Goal: Check status: Check status

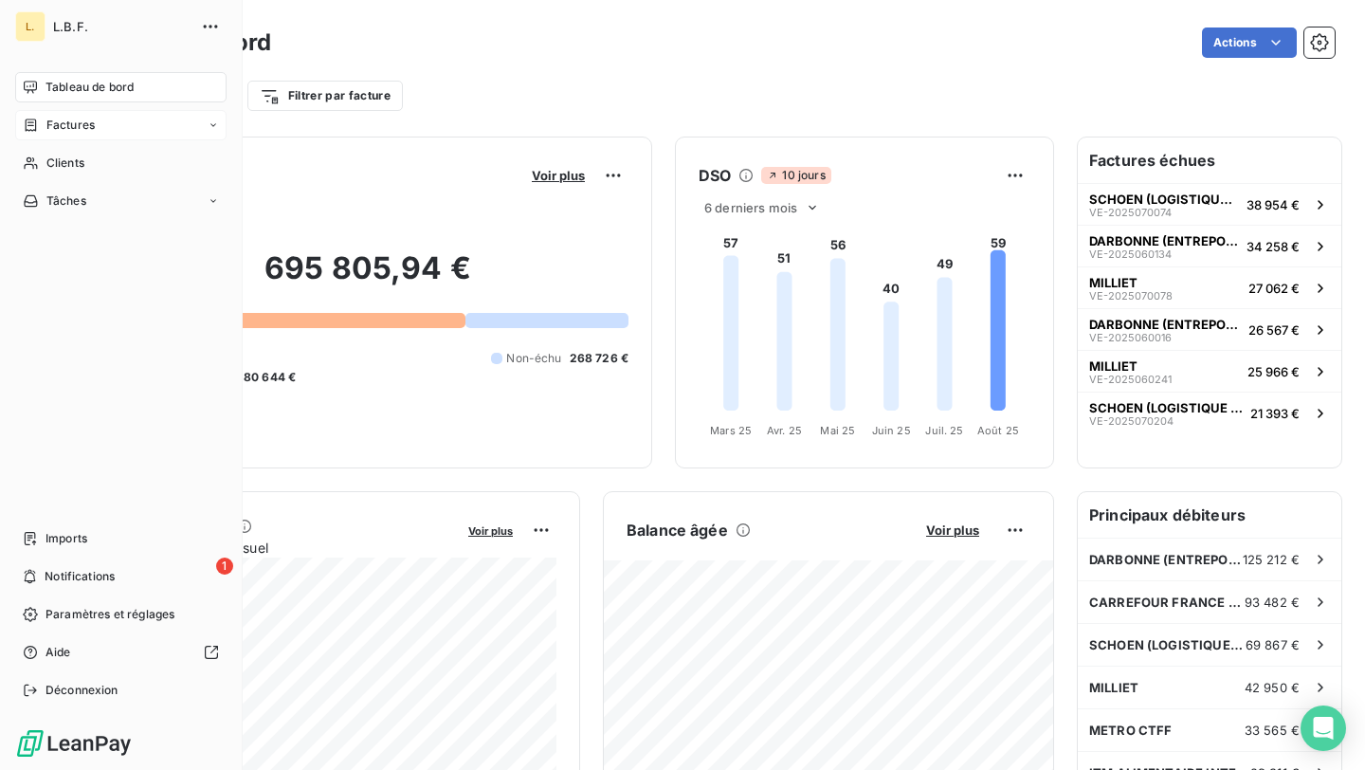
click at [79, 129] on span "Factures" at bounding box center [70, 125] width 48 height 17
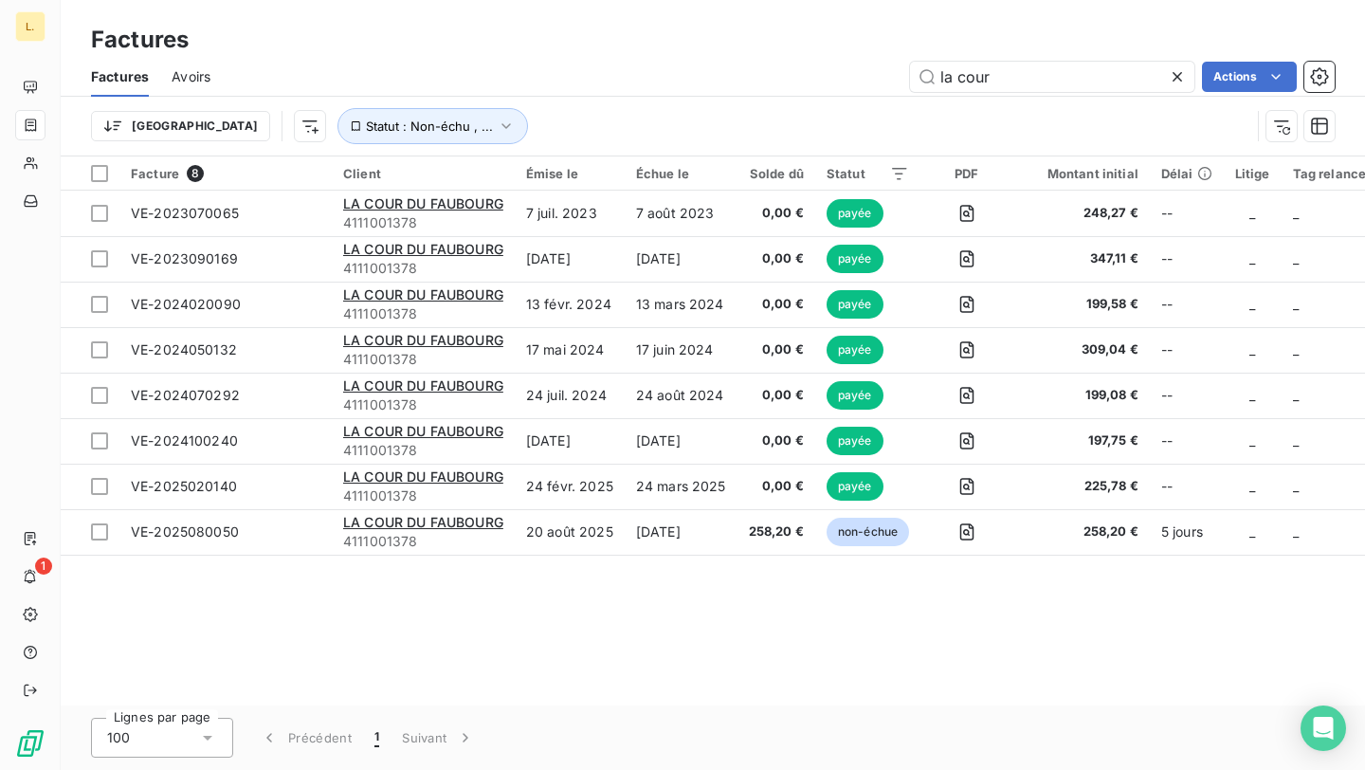
drag, startPoint x: 1011, startPoint y: 84, endPoint x: 907, endPoint y: 85, distance: 104.3
click at [908, 85] on div "la cour Actions" at bounding box center [783, 77] width 1101 height 30
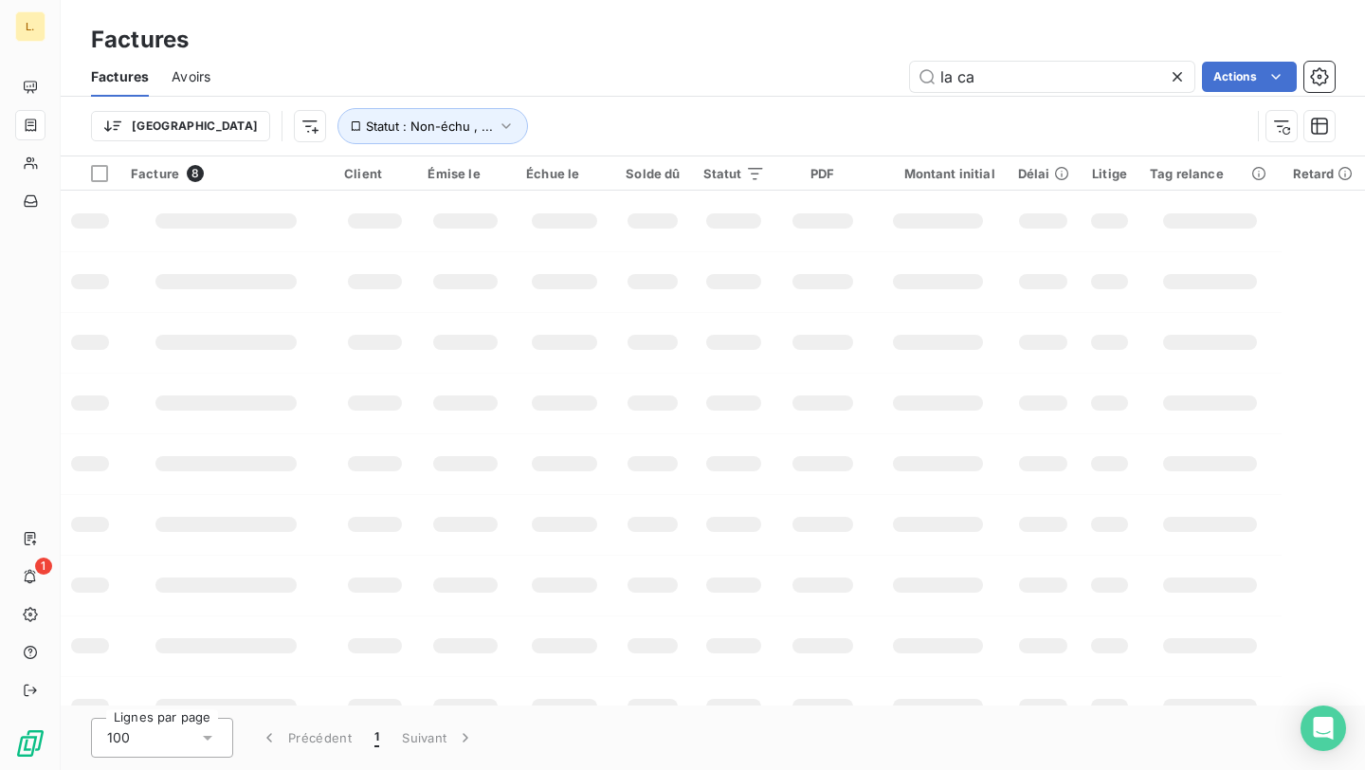
type input "la ca"
click at [1047, 77] on input "la ca" at bounding box center [1052, 77] width 284 height 30
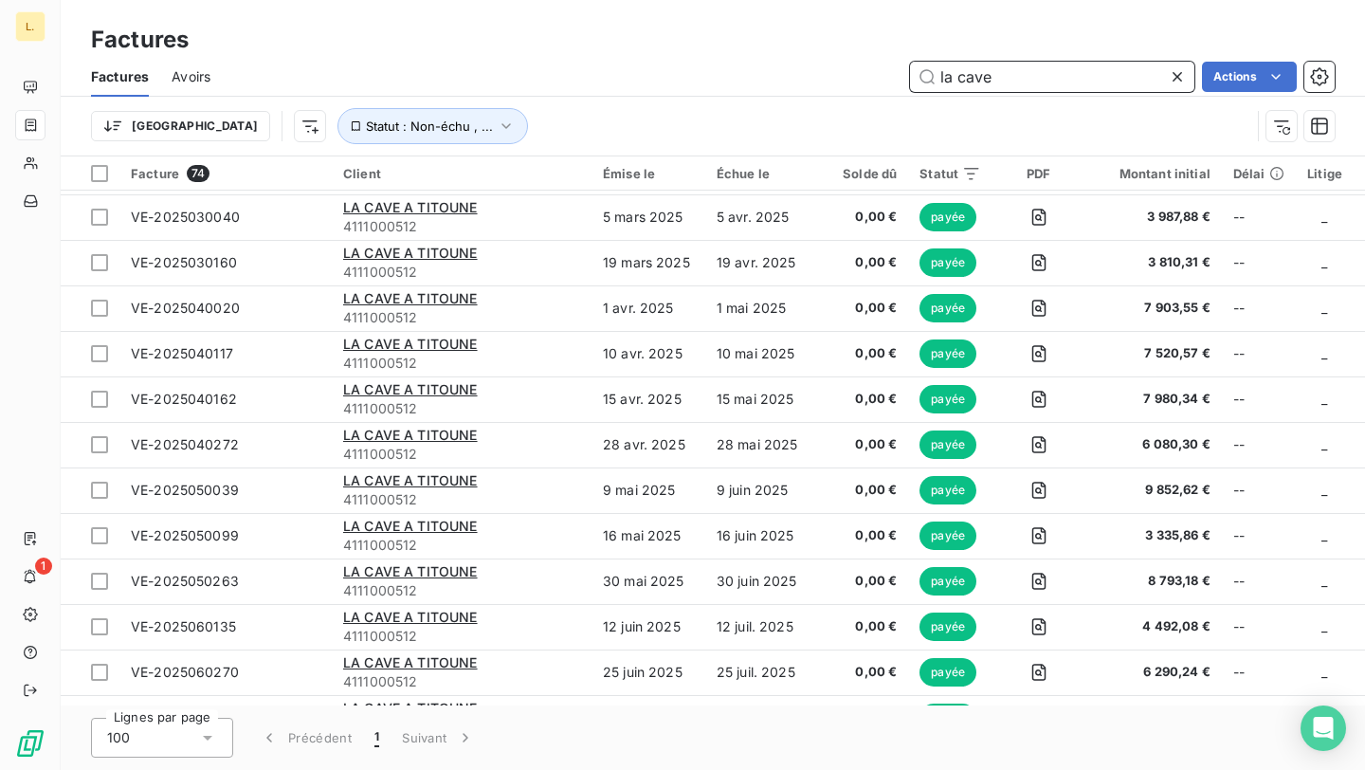
scroll to position [2860, 0]
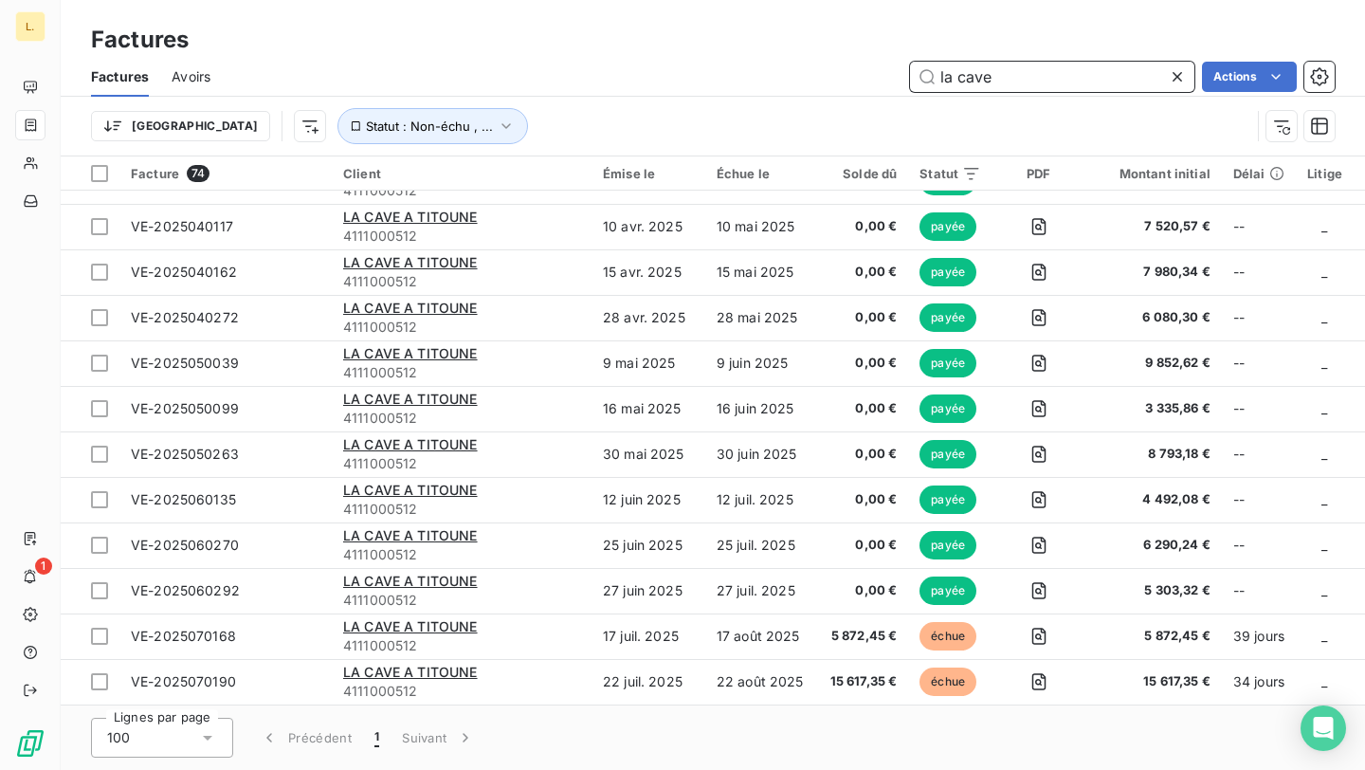
type input "la cave"
drag, startPoint x: 1050, startPoint y: 79, endPoint x: 892, endPoint y: 82, distance: 158.3
click at [893, 82] on div "la cave Actions" at bounding box center [783, 77] width 1101 height 30
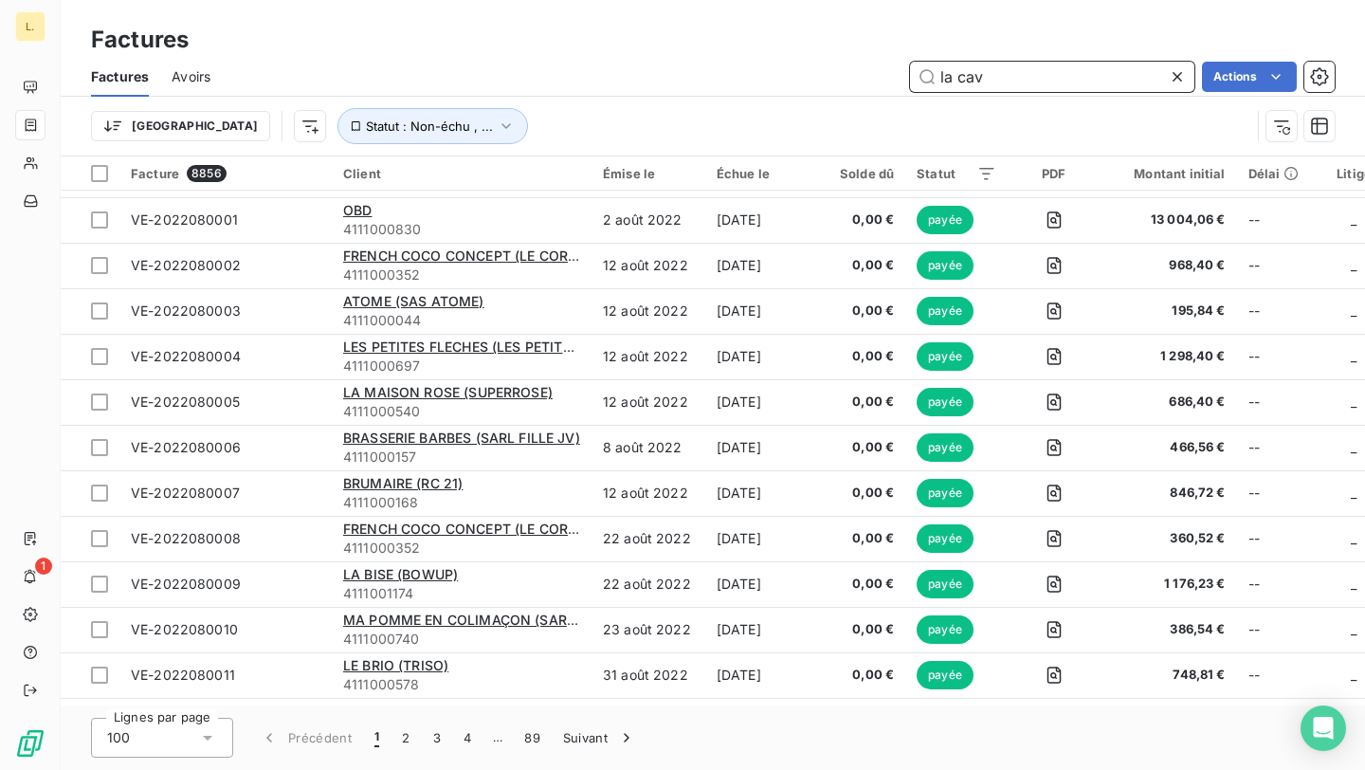
scroll to position [395, 0]
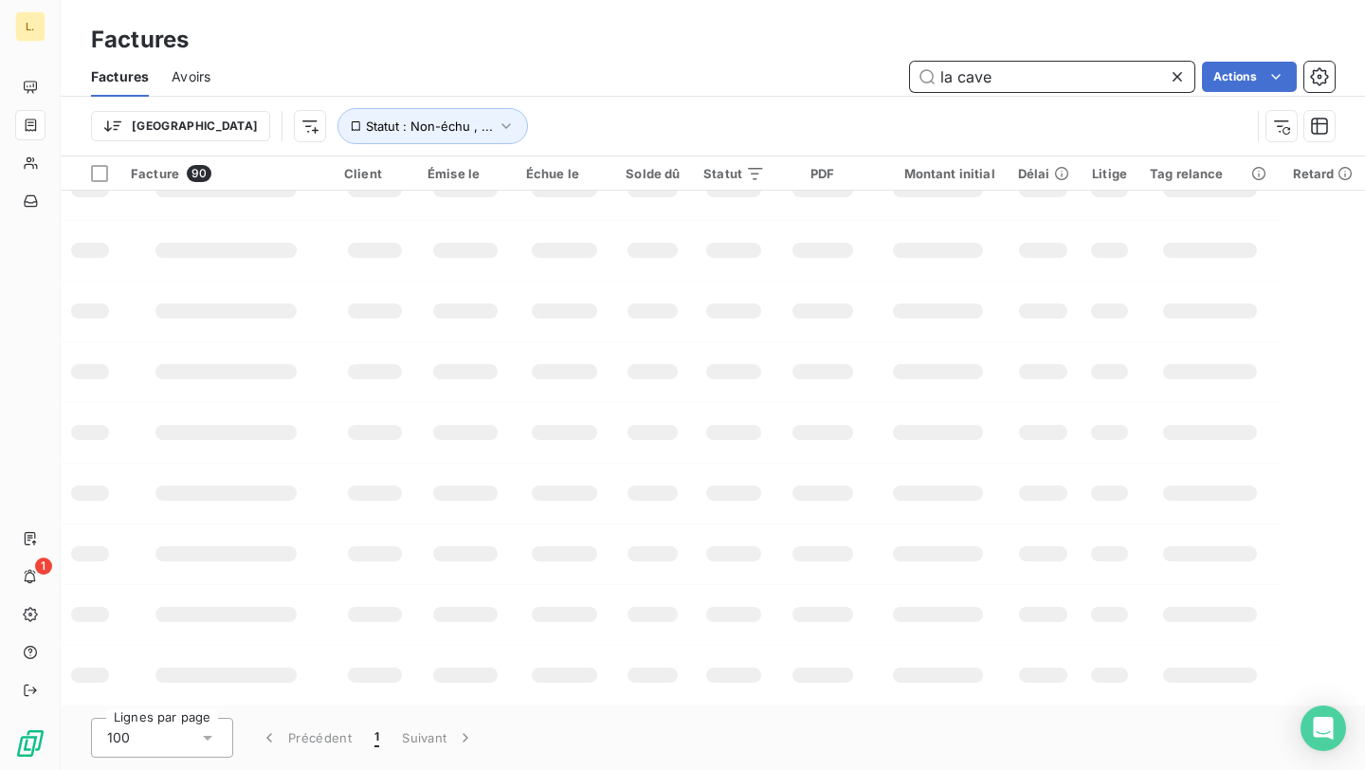
type input "la cave"
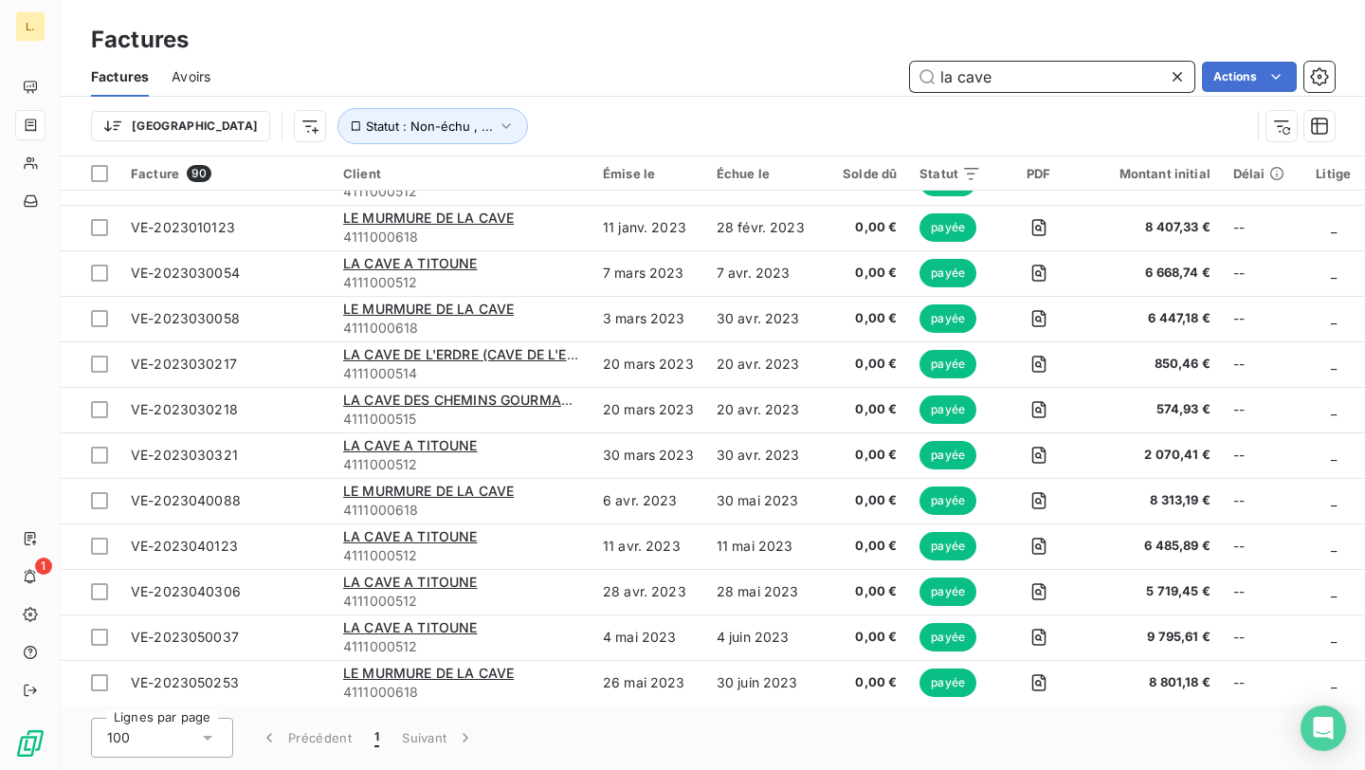
scroll to position [2860, 0]
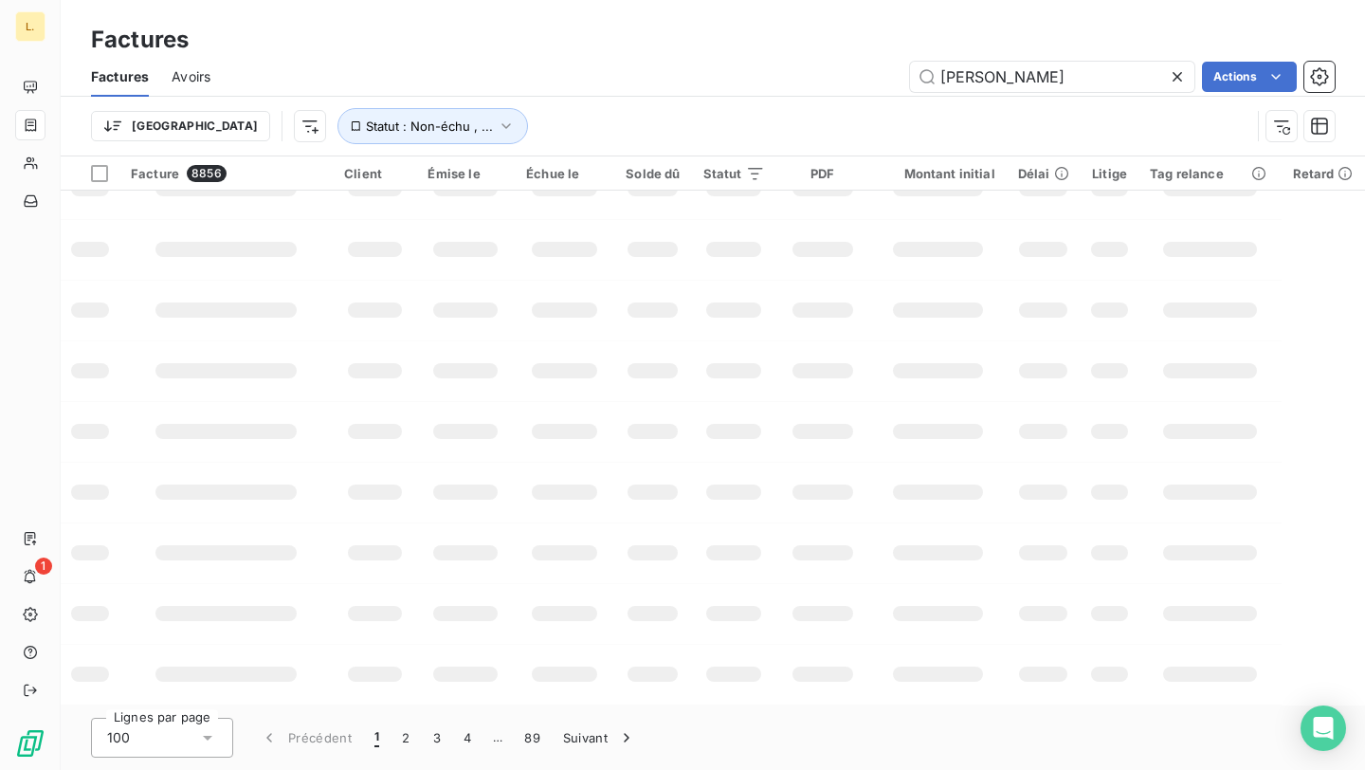
type input "milliet"
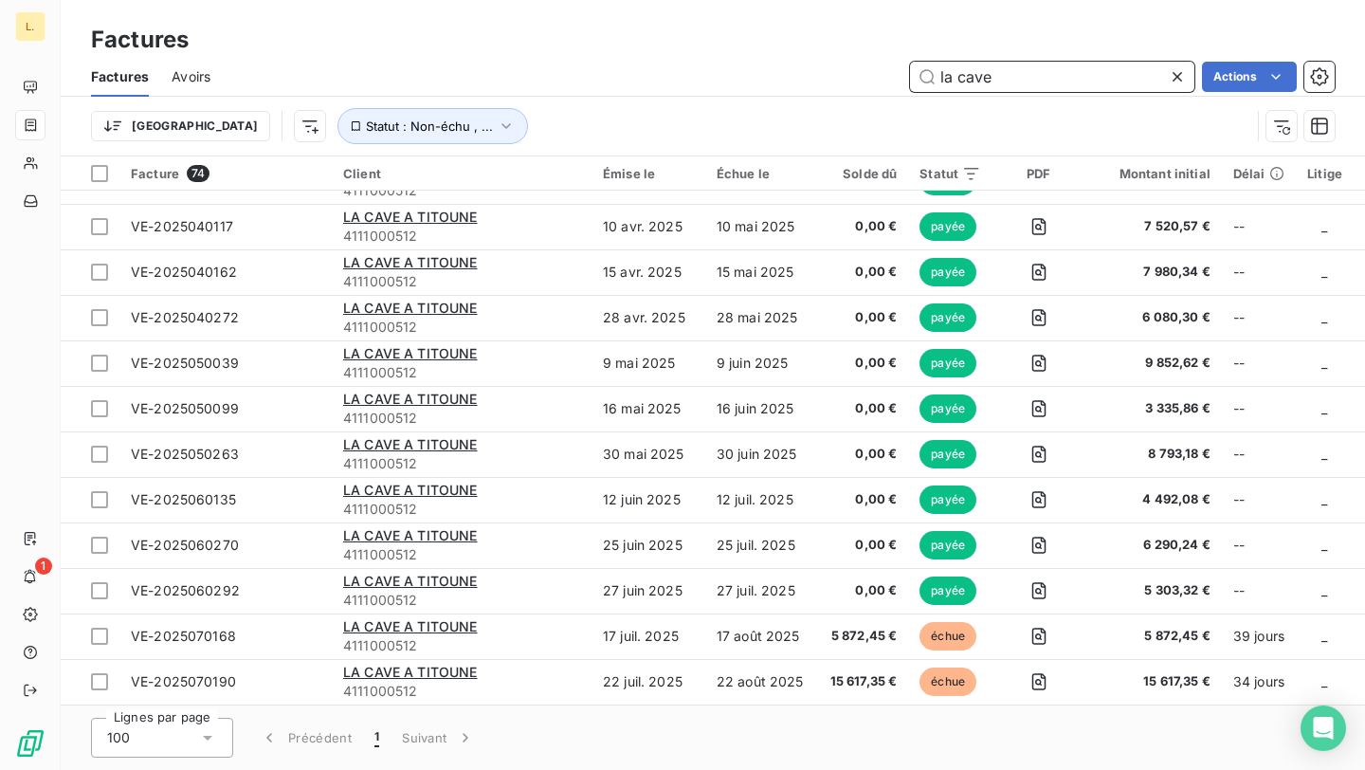
drag, startPoint x: 1102, startPoint y: 73, endPoint x: 853, endPoint y: 89, distance: 249.8
click at [854, 88] on div "la cave Actions" at bounding box center [783, 77] width 1101 height 30
type input "l"
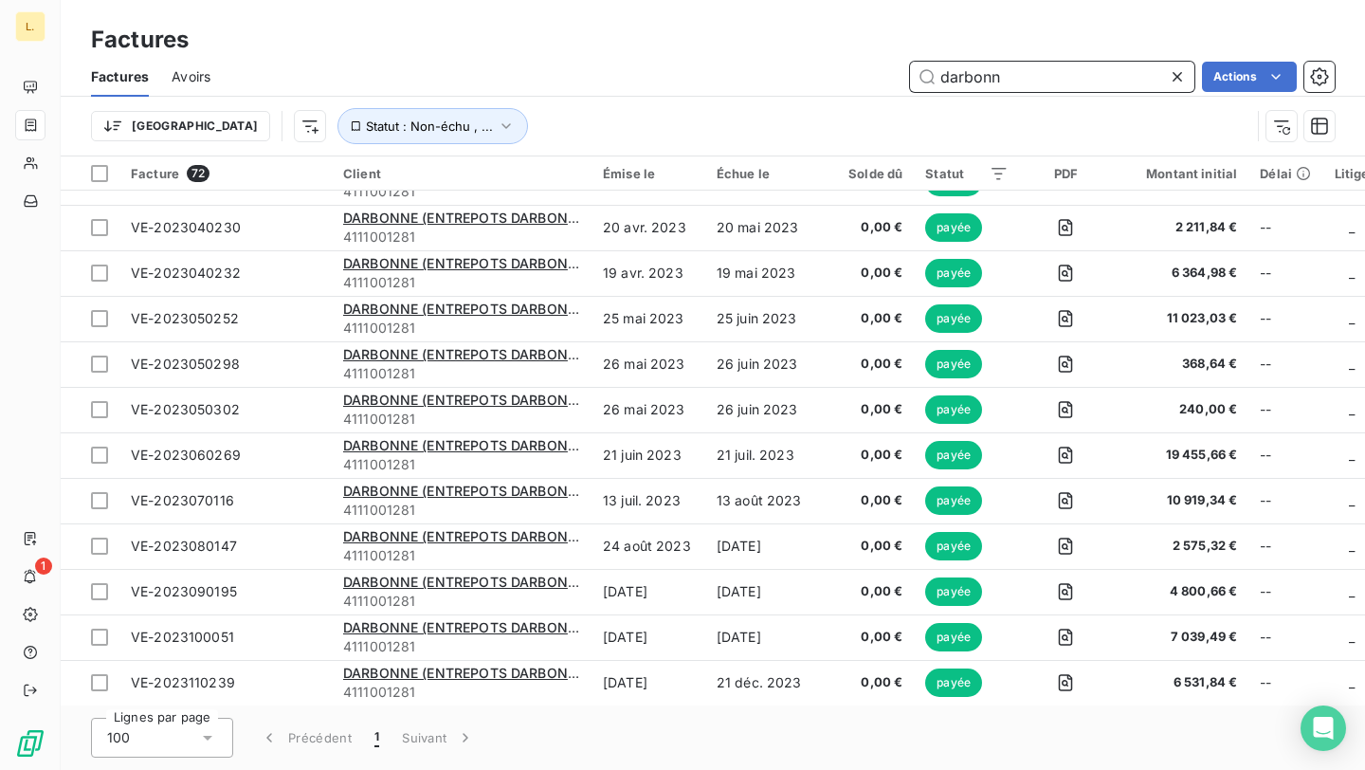
scroll to position [2769, 0]
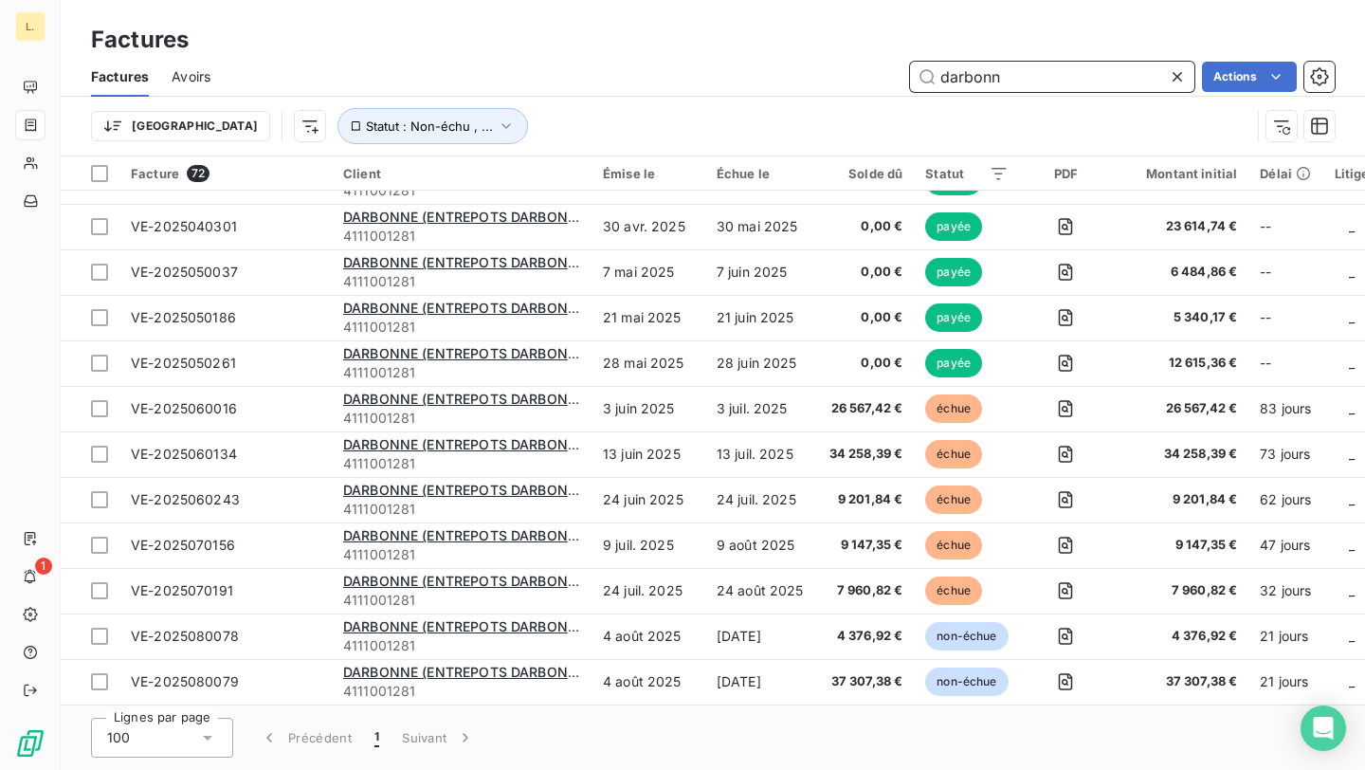
drag, startPoint x: 1012, startPoint y: 73, endPoint x: 883, endPoint y: 72, distance: 128.9
click at [883, 72] on div "darbonn Actions" at bounding box center [783, 77] width 1101 height 30
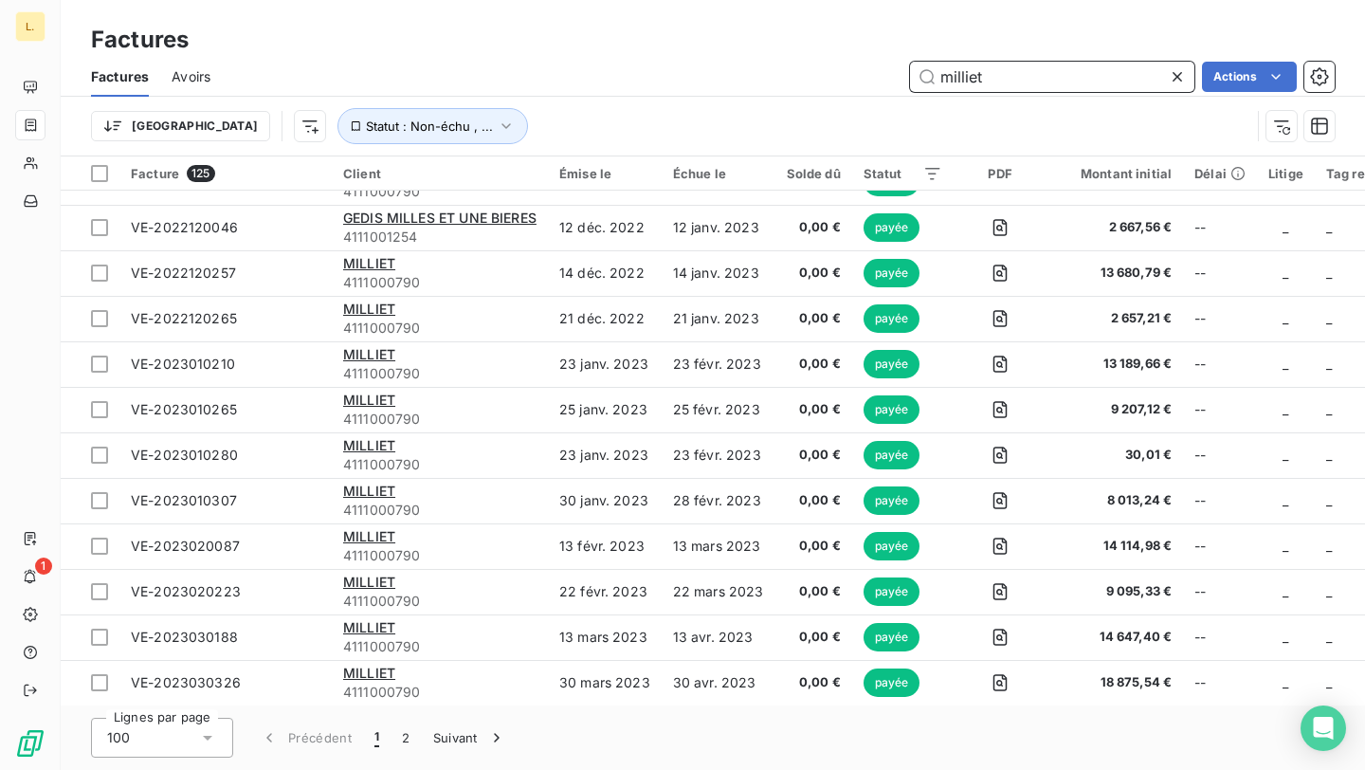
scroll to position [2860, 0]
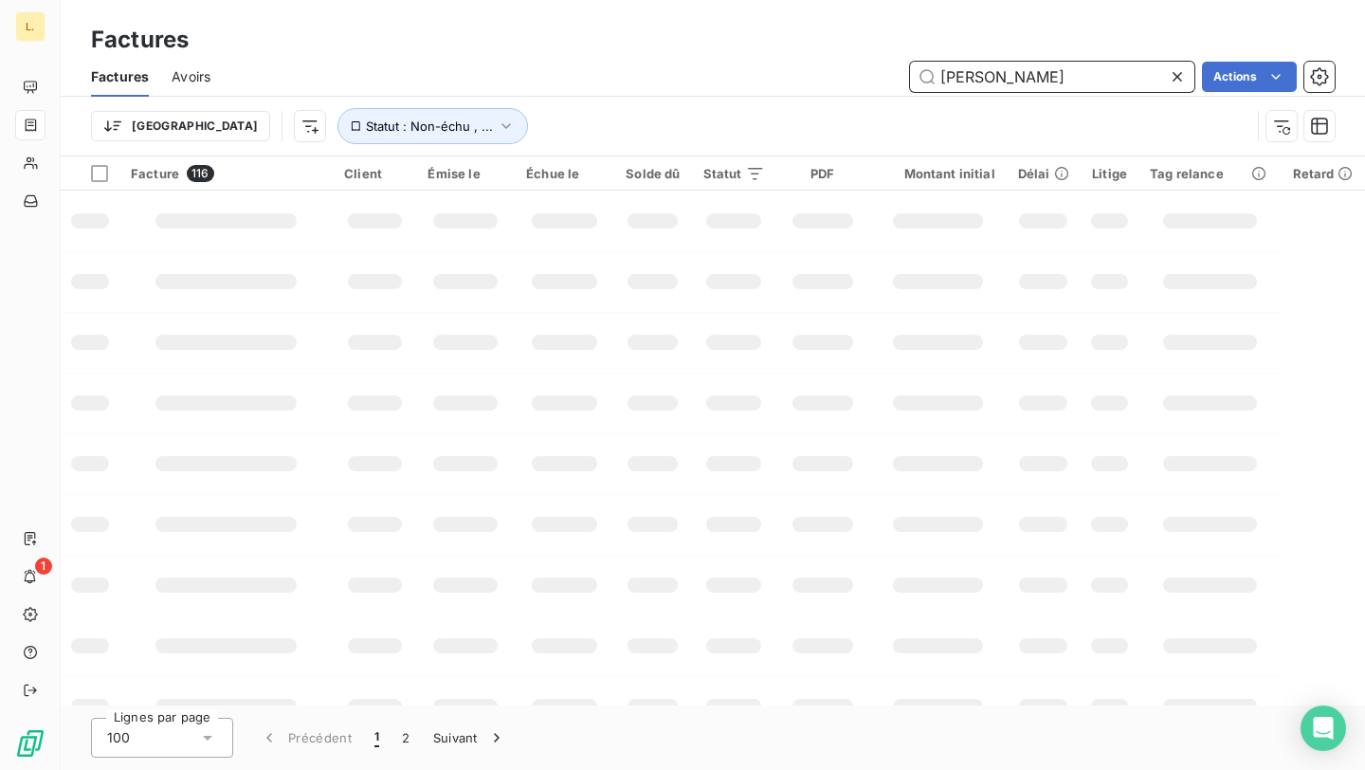
drag, startPoint x: 1001, startPoint y: 81, endPoint x: 899, endPoint y: 67, distance: 102.3
click at [899, 67] on div "[PERSON_NAME] Actions" at bounding box center [783, 77] width 1101 height 30
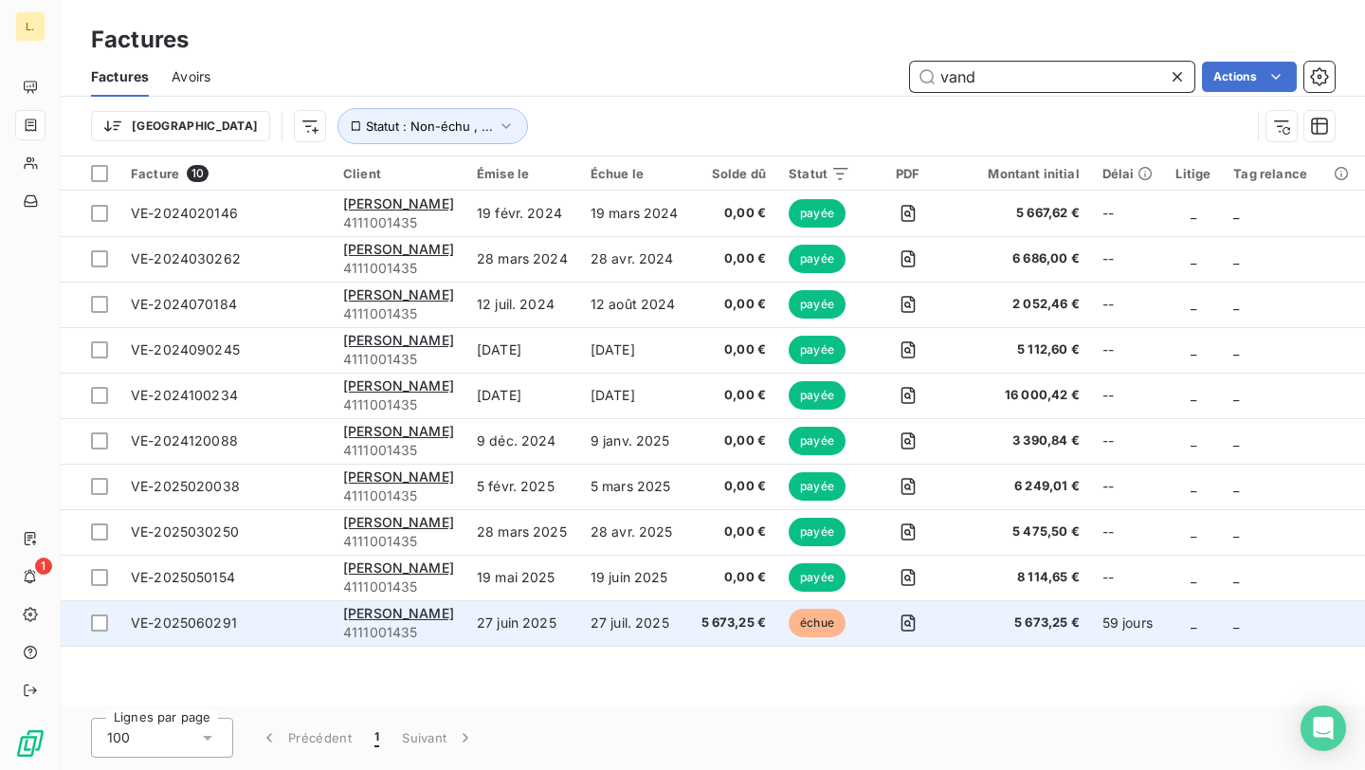
type input "vand"
click at [743, 620] on span "5 673,25 €" at bounding box center [733, 622] width 65 height 19
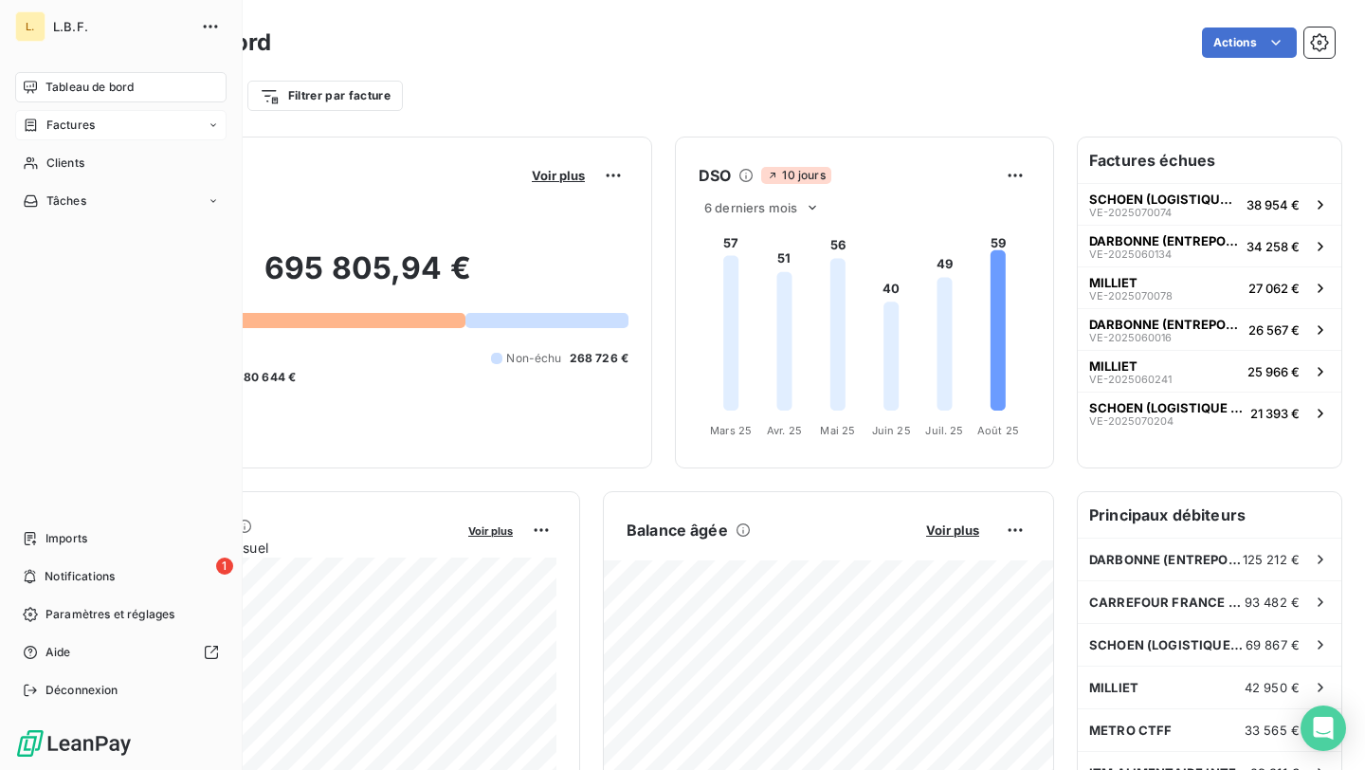
click at [68, 129] on span "Factures" at bounding box center [70, 125] width 48 height 17
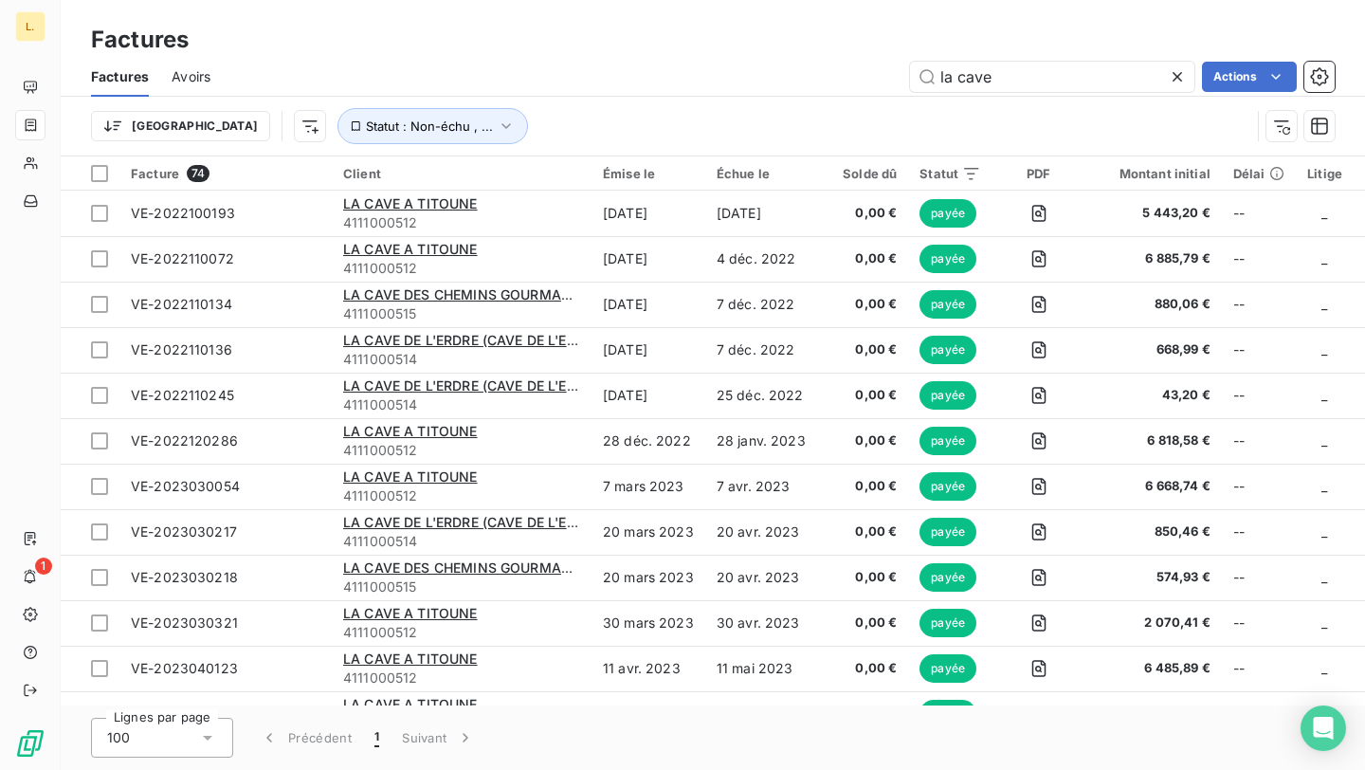
click at [1175, 77] on icon at bounding box center [1176, 76] width 9 height 9
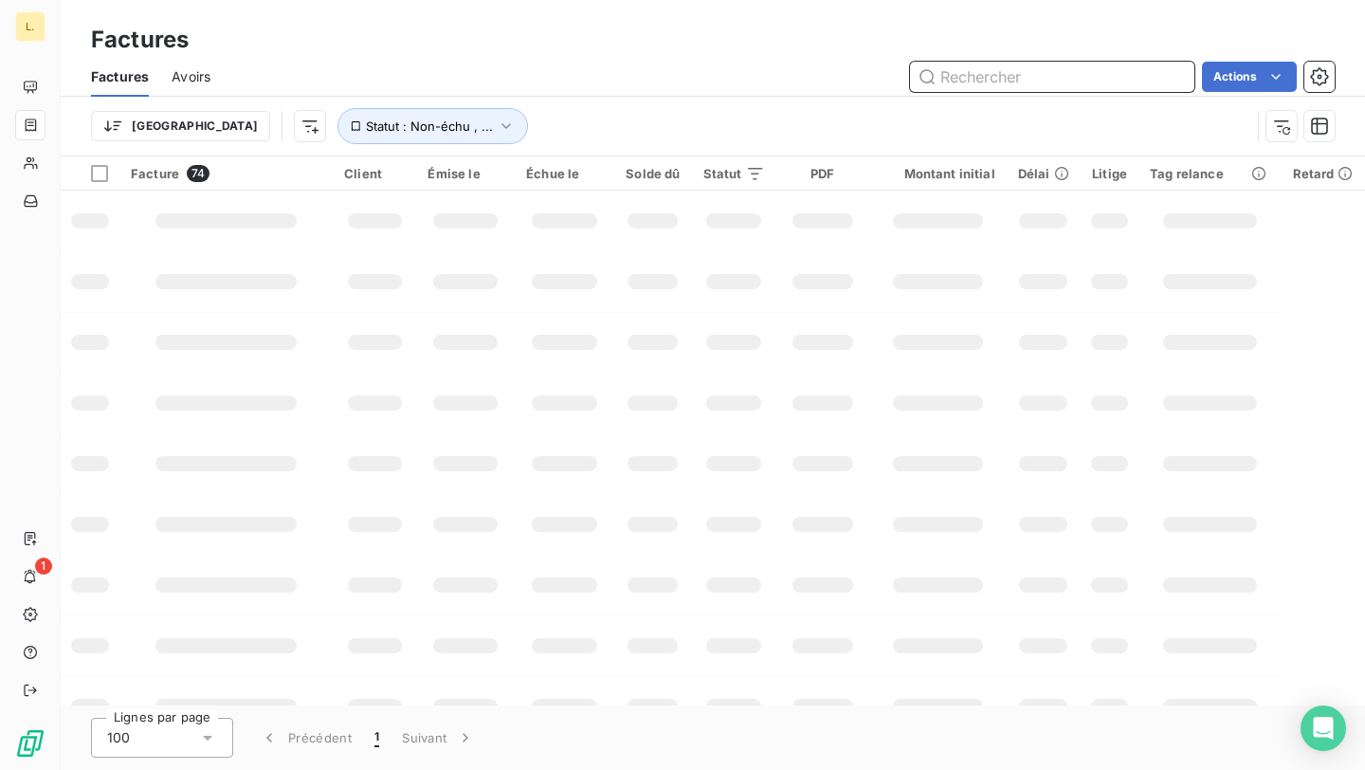
click at [1175, 77] on input "text" at bounding box center [1052, 77] width 284 height 30
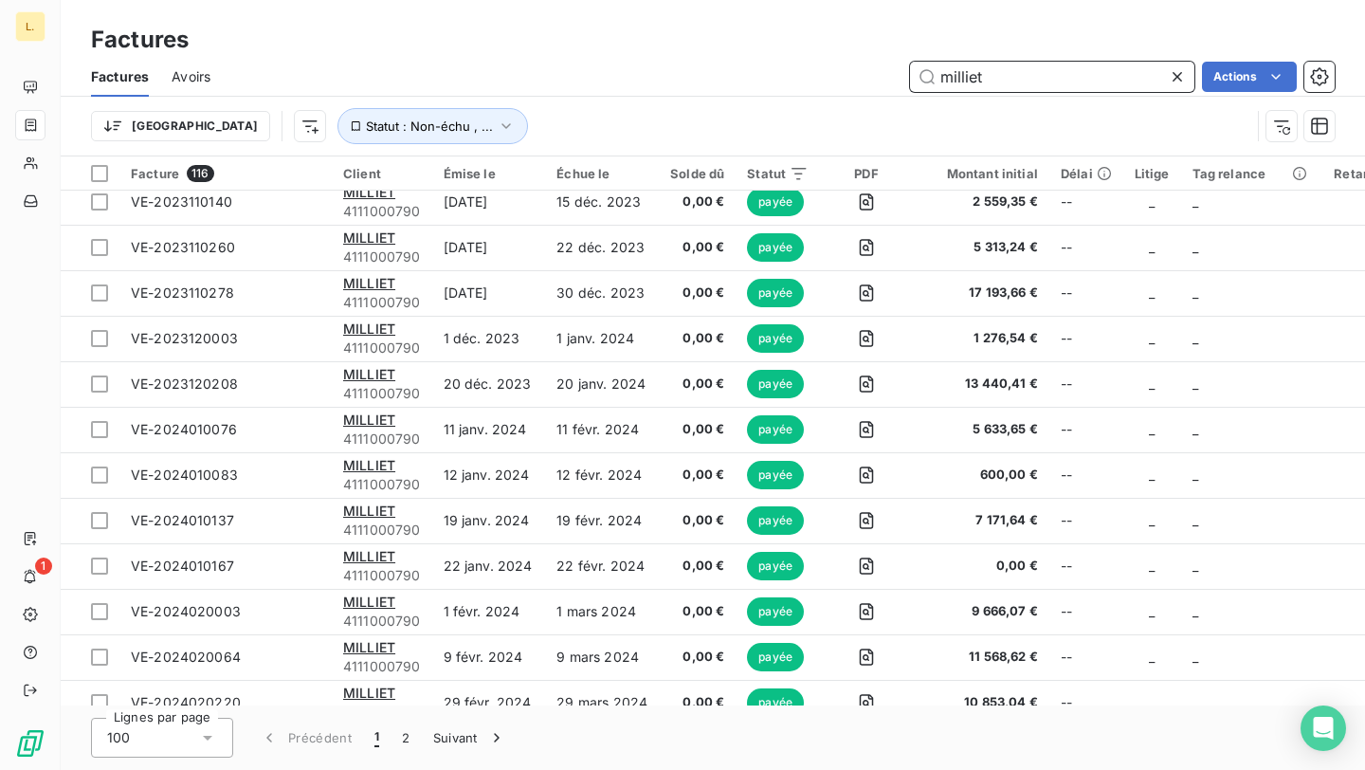
scroll to position [4043, 0]
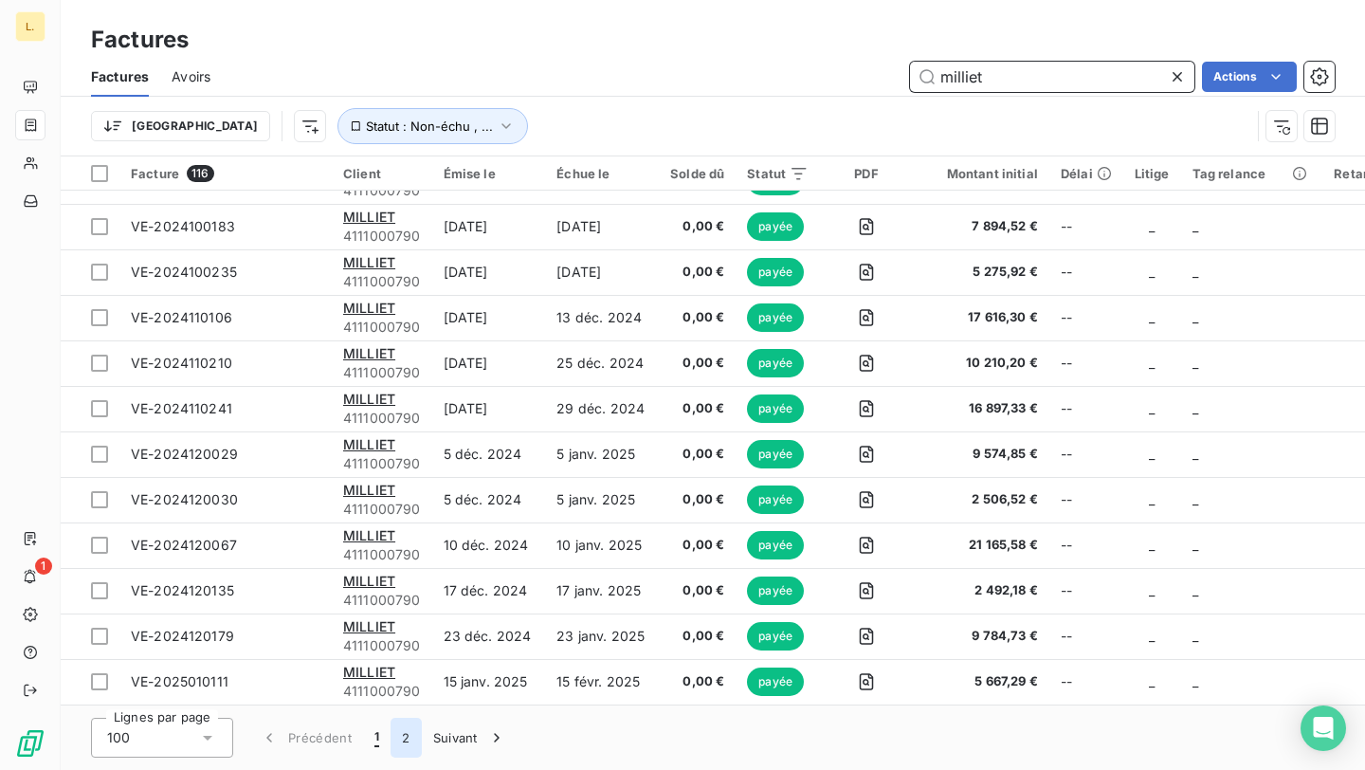
type input "milliet"
click at [400, 748] on button "2" at bounding box center [406, 738] width 30 height 40
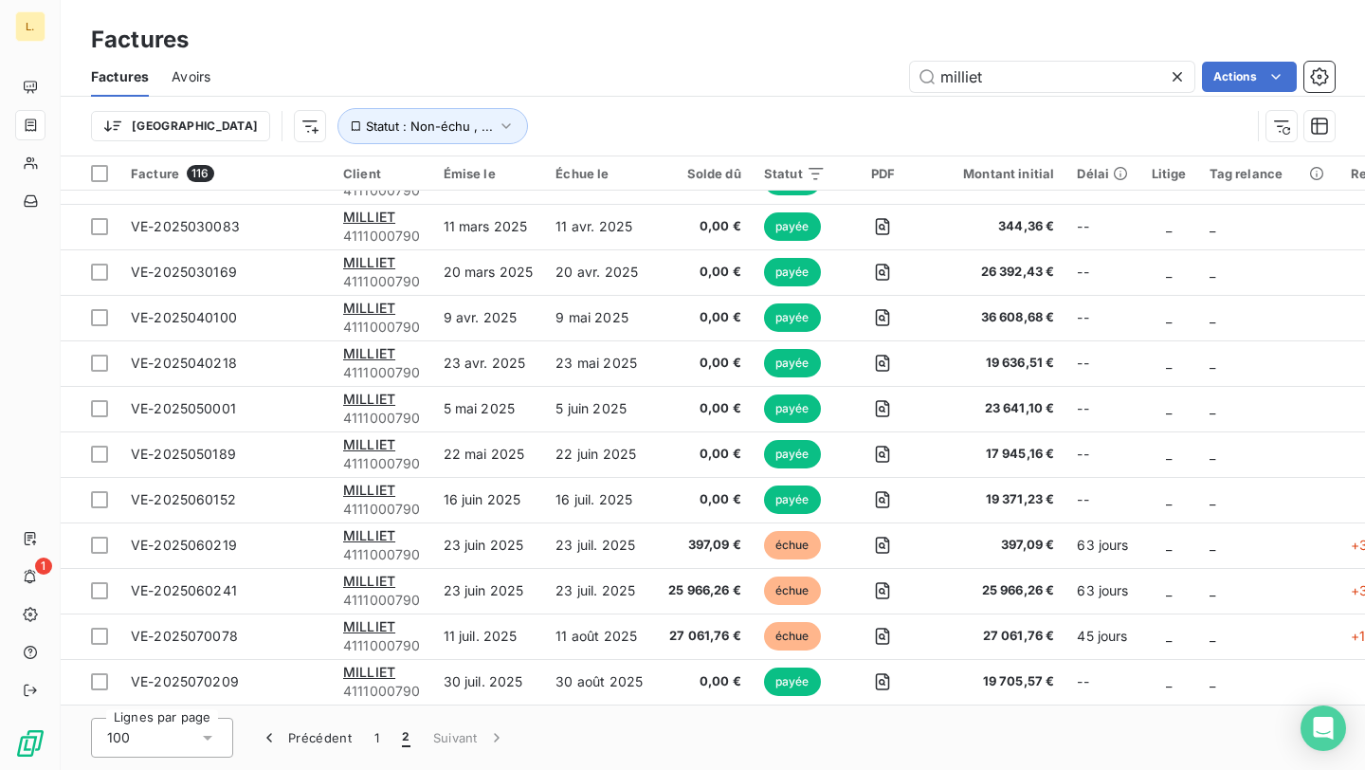
scroll to position [221, 0]
click at [1176, 78] on icon at bounding box center [1177, 76] width 19 height 19
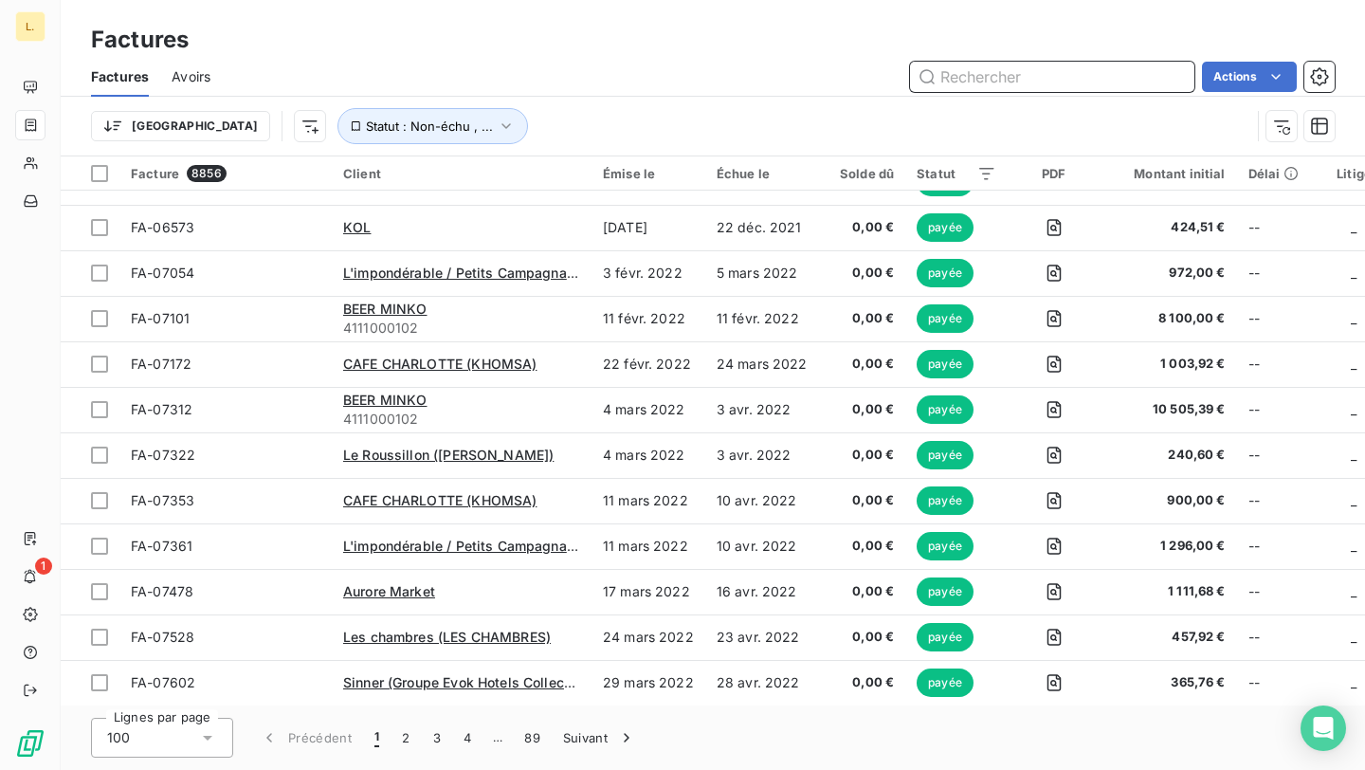
scroll to position [4043, 0]
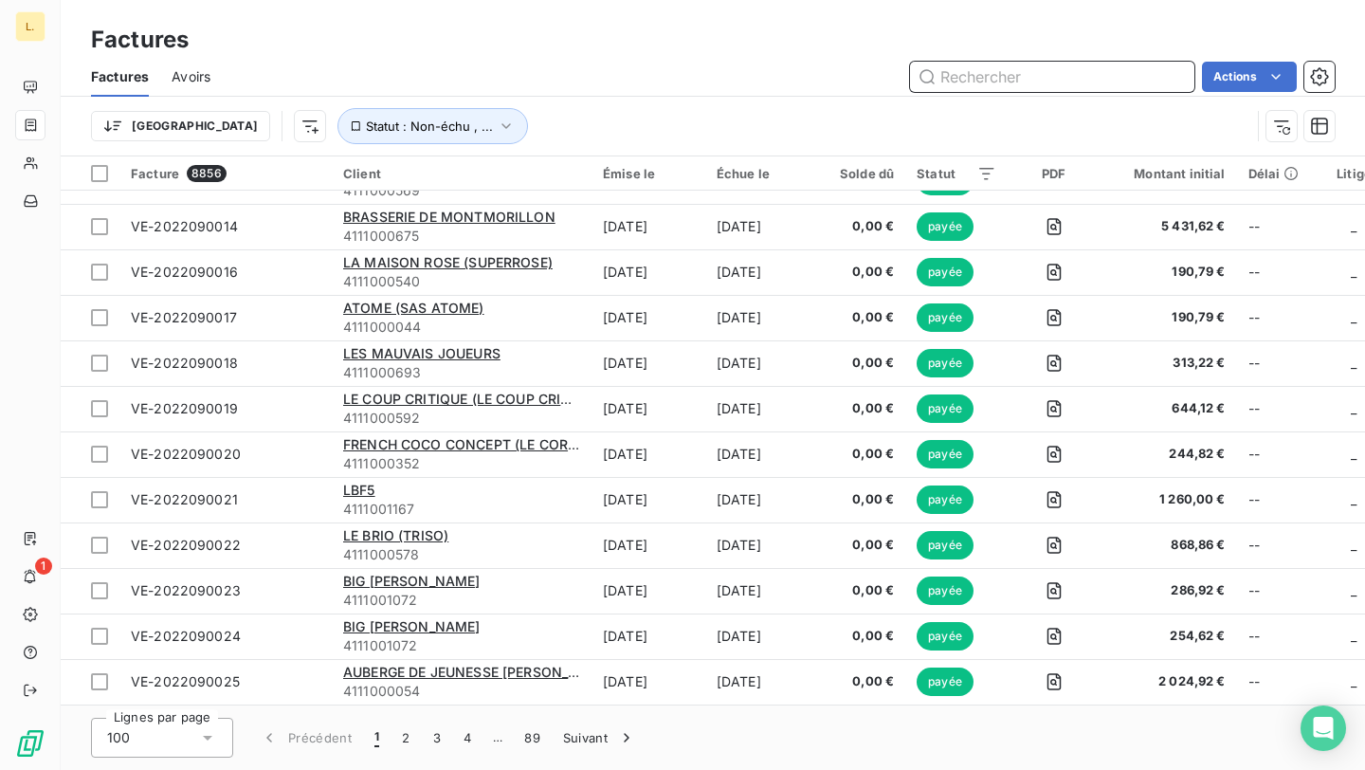
click at [1166, 78] on input "text" at bounding box center [1052, 77] width 284 height 30
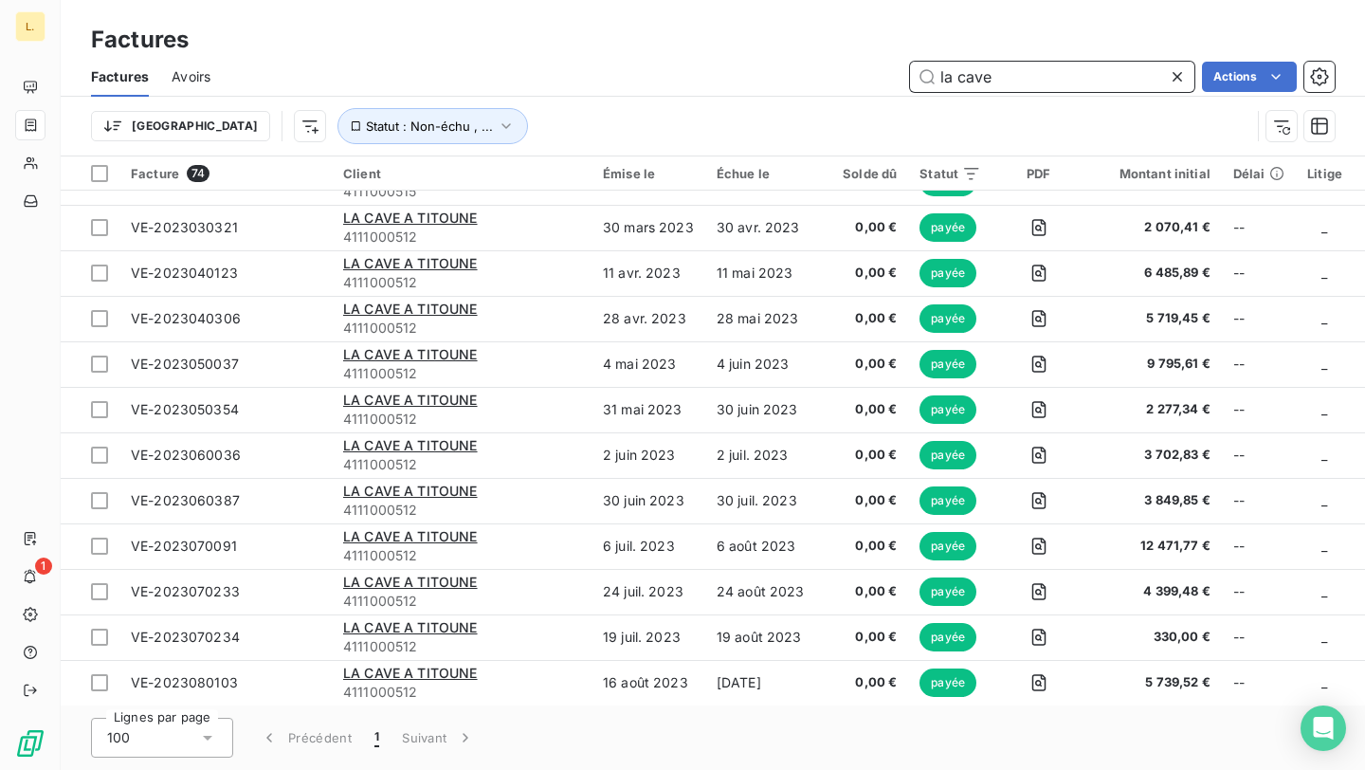
scroll to position [2860, 0]
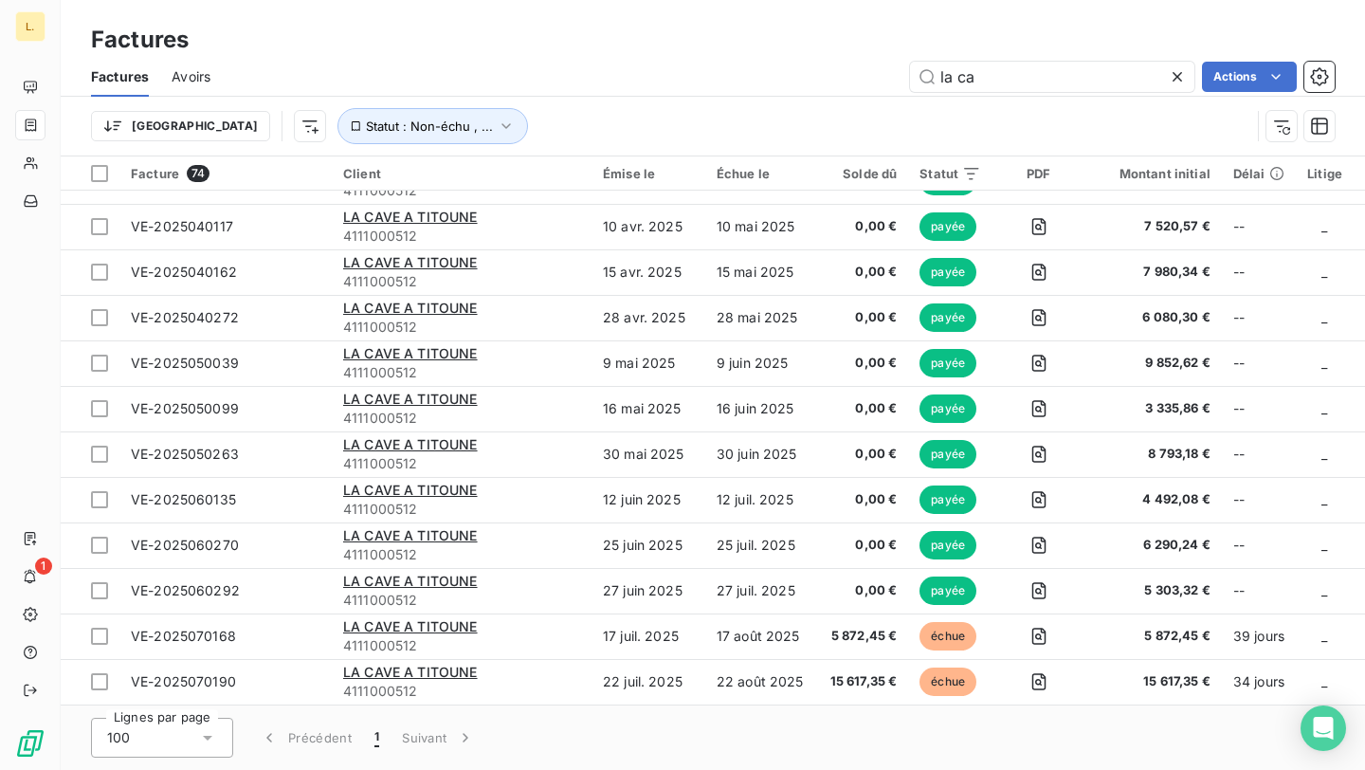
type input "la c"
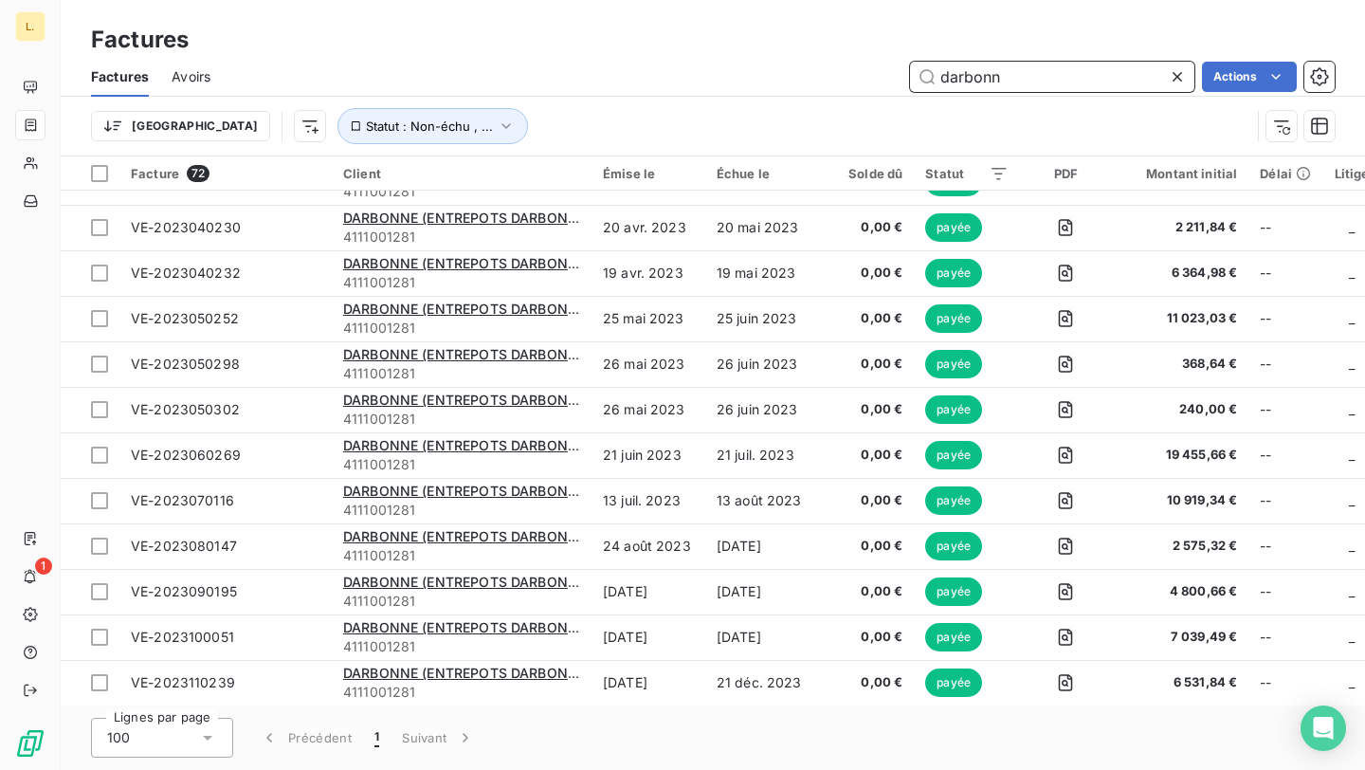
scroll to position [2769, 0]
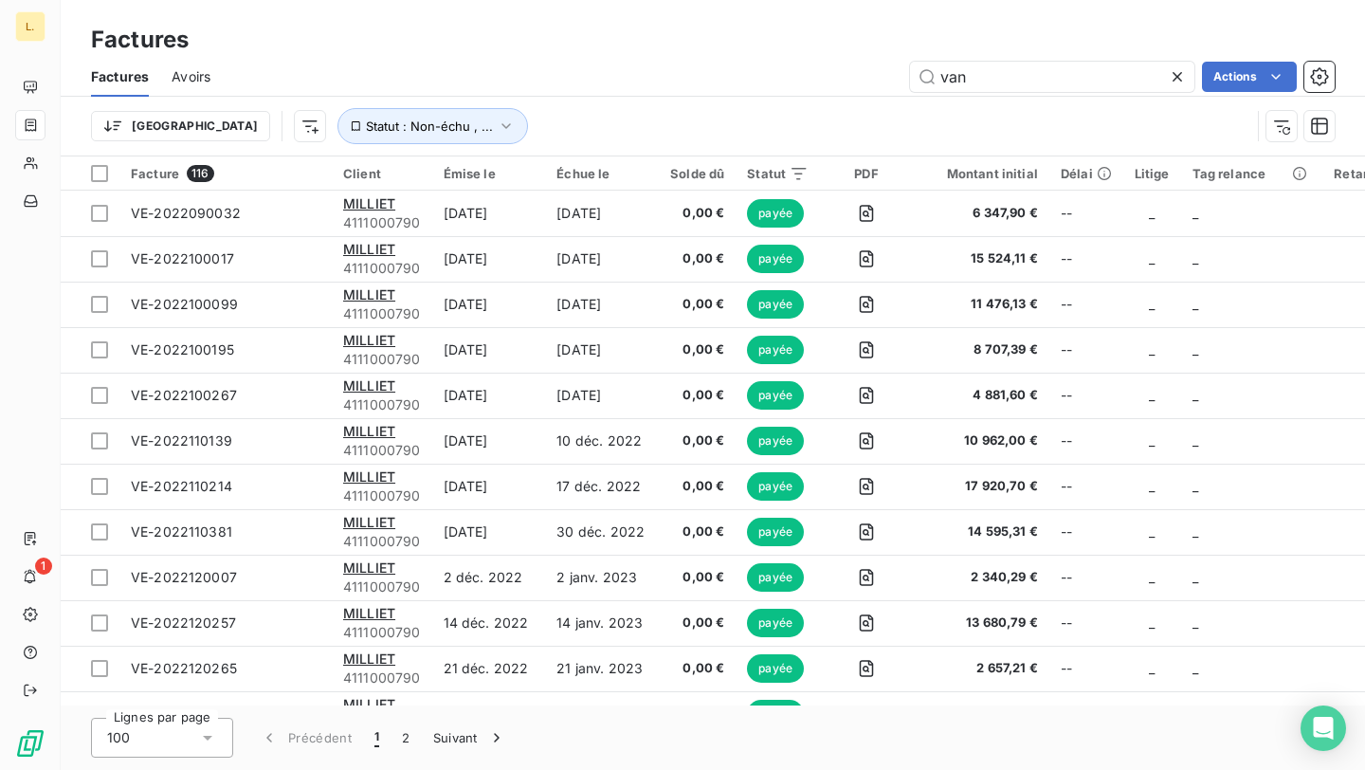
type input "vand"
